Goal: Find specific page/section: Find specific page/section

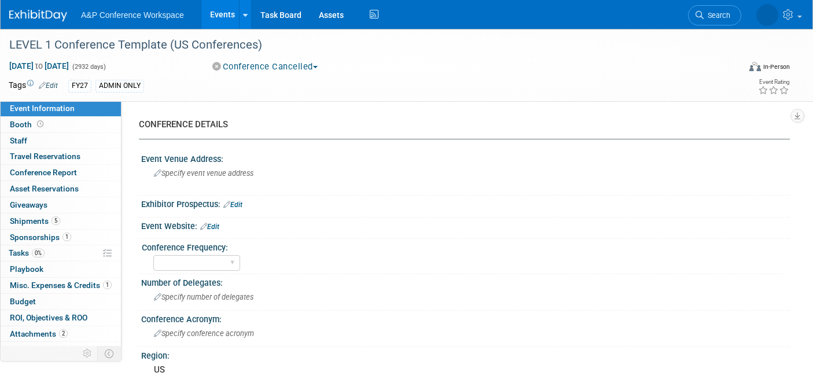
select select "Level 1"
select select "In-Person Booth"
click at [694, 12] on span "Search" at bounding box center [680, 15] width 27 height 9
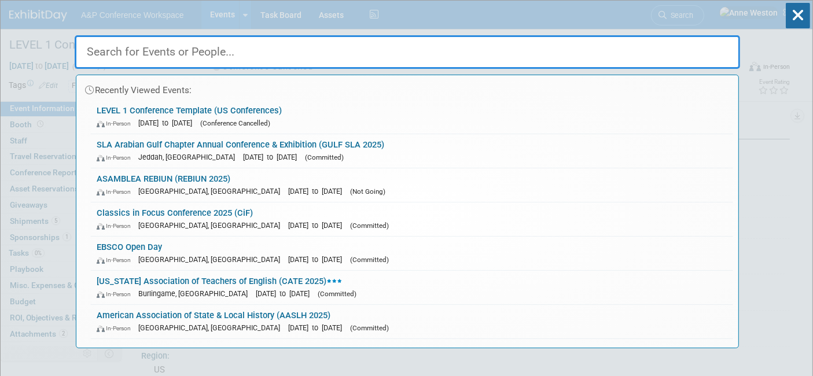
type input "g"
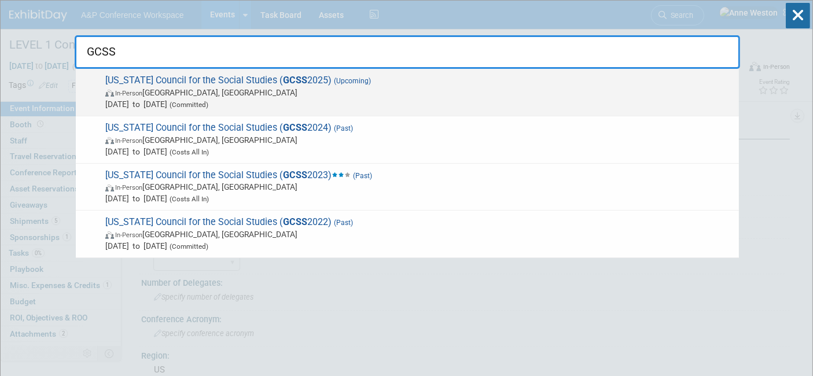
type input "GCSS"
click at [230, 79] on span "Georgia Council for the Social Studies ( GCSS 2025) (Upcoming) In-Person Athens…" at bounding box center [418, 92] width 632 height 35
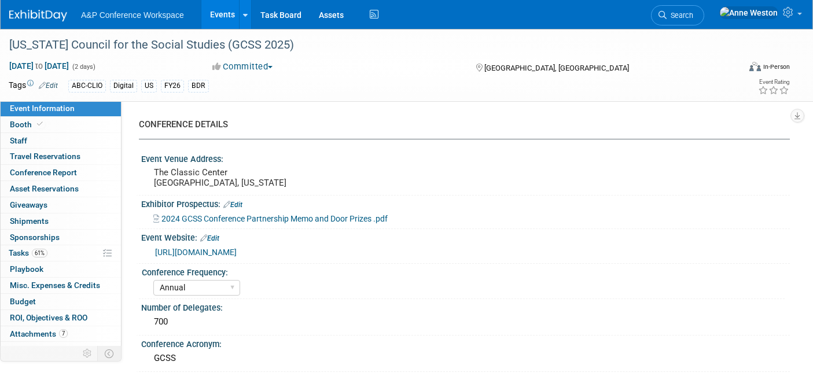
select select "Annual"
select select "Level 2"
select select "In-Person Booth"
select select "Schools"
select select "Bloomsbury Digital Resources"
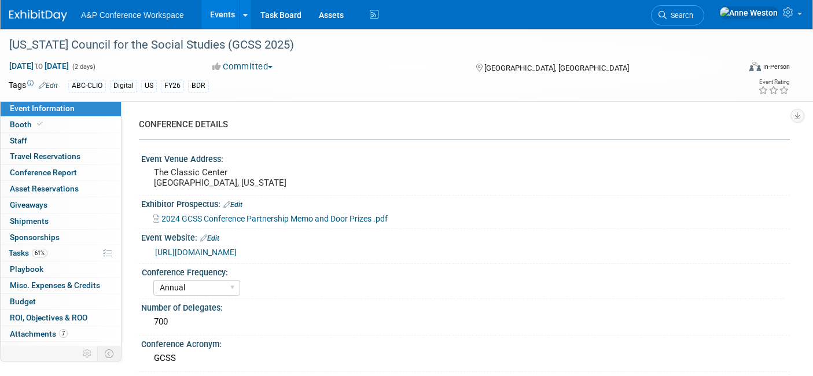
select select "[PERSON_NAME]"
select select "BDR Product Awareness and Trial Generation​"
